Goal: Register for event/course

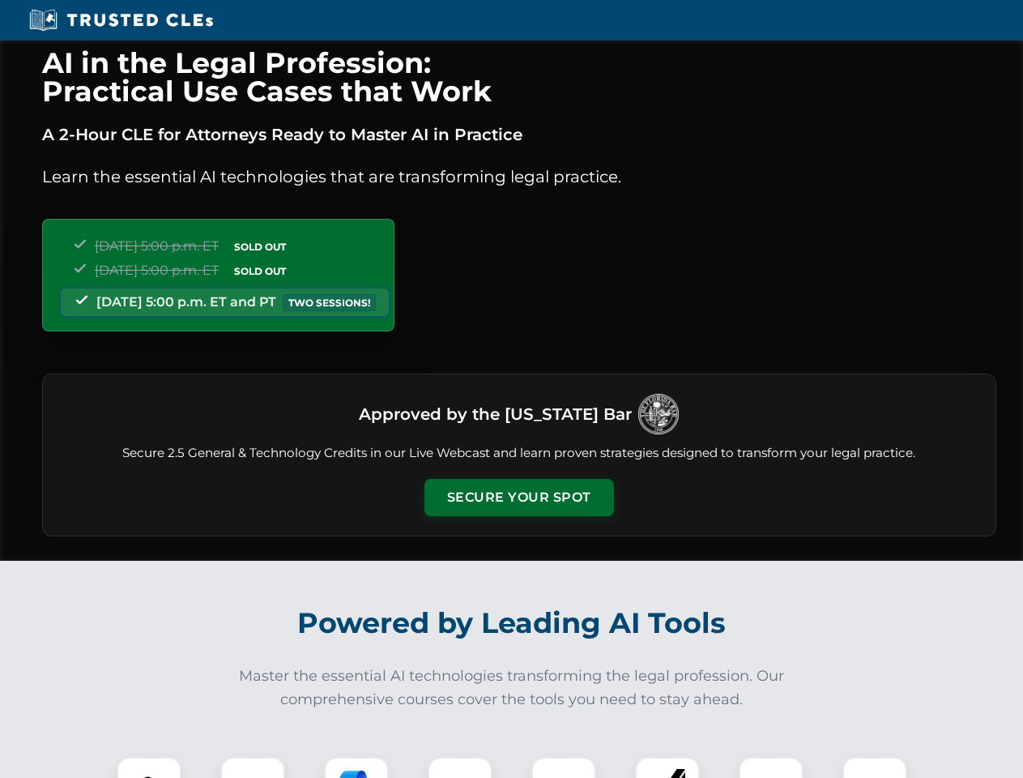
click at [519, 498] on button "Secure Your Spot" at bounding box center [520, 497] width 190 height 37
click at [149, 767] on img at bounding box center [149, 789] width 47 height 47
click at [253, 767] on div at bounding box center [252, 789] width 65 height 65
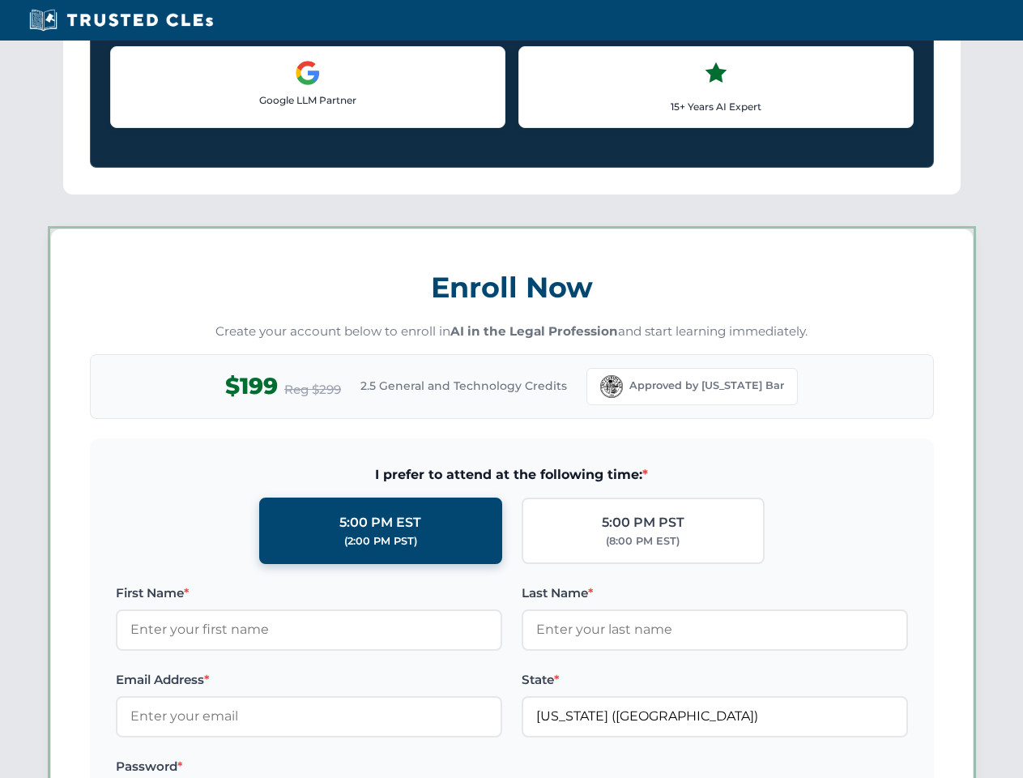
click at [460, 767] on label "Password *" at bounding box center [309, 766] width 387 height 19
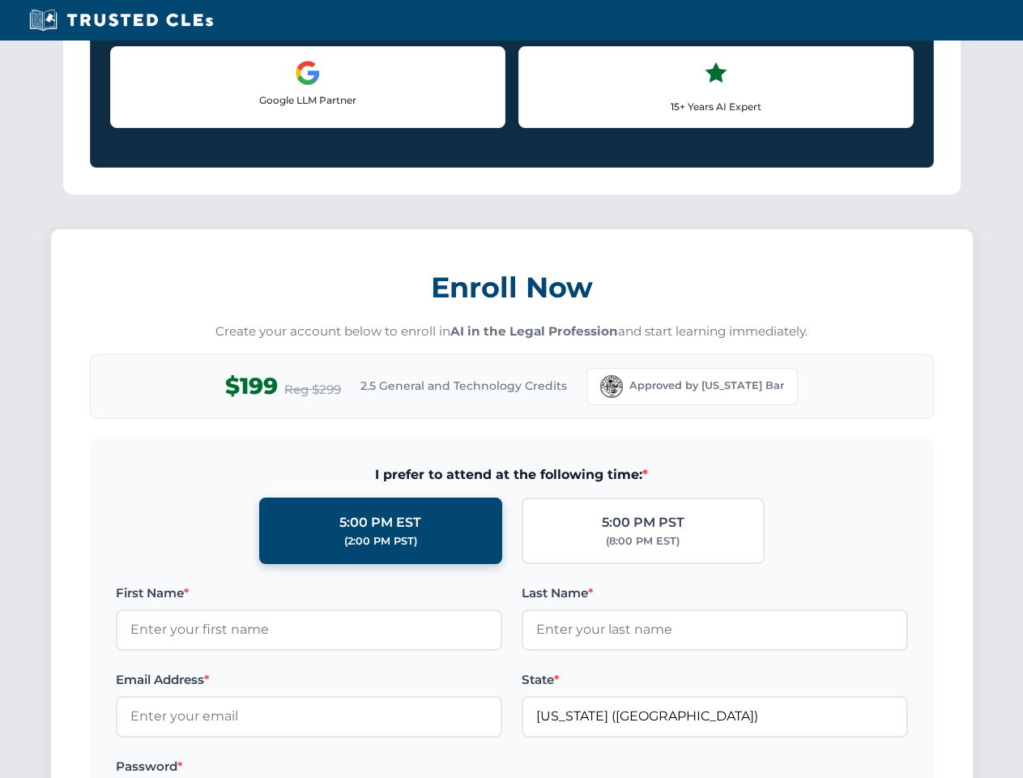
scroll to position [1591, 0]
